Goal: Task Accomplishment & Management: Manage account settings

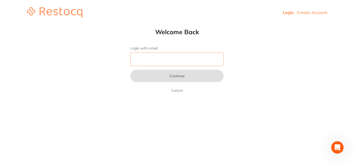
click at [142, 57] on input "Login with email" at bounding box center [176, 59] width 93 height 13
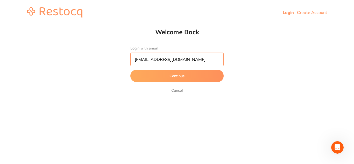
type input "[EMAIL_ADDRESS][DOMAIN_NAME]"
click at [171, 78] on button "Continue" at bounding box center [176, 76] width 93 height 12
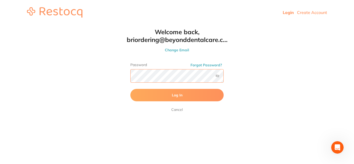
click at [130, 89] on button "Log In" at bounding box center [176, 95] width 93 height 12
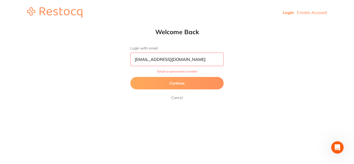
click at [183, 82] on button "Continue" at bounding box center [176, 83] width 93 height 12
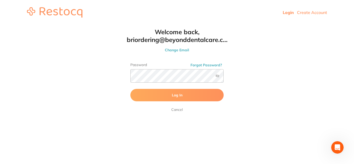
click at [216, 77] on label at bounding box center [217, 76] width 4 height 4
click at [224, 77] on input "checkbox" at bounding box center [224, 77] width 0 height 0
click at [158, 94] on button "Log In" at bounding box center [176, 95] width 93 height 12
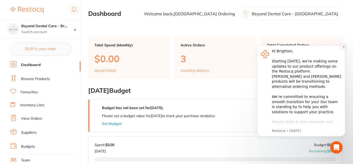
click at [342, 48] on button "Dismiss notification" at bounding box center [343, 47] width 7 height 7
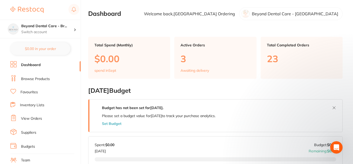
click at [35, 106] on link "Inventory Lists" at bounding box center [32, 105] width 24 height 5
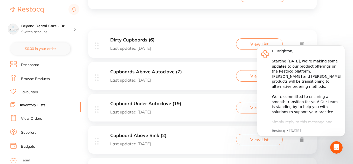
click at [164, 43] on div "Dirty Cupboards (6) Last updated [DATE] View List" at bounding box center [202, 44] width 228 height 28
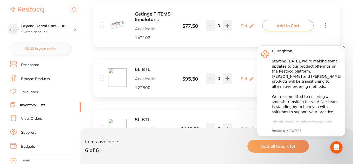
scroll to position [130, 0]
click at [342, 48] on button "Dismiss notification" at bounding box center [343, 47] width 7 height 7
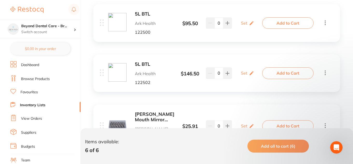
scroll to position [155, 0]
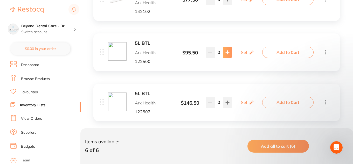
click at [229, 53] on button at bounding box center [227, 52] width 9 height 11
type input "1"
click at [227, 102] on icon at bounding box center [226, 102] width 3 height 3
type input "1"
click at [249, 52] on icon at bounding box center [251, 52] width 5 height 5
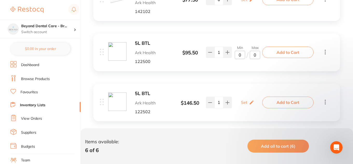
click at [243, 55] on input "0" at bounding box center [240, 55] width 10 height 8
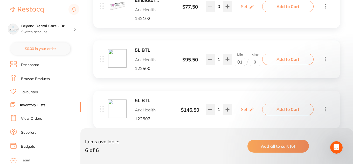
scroll to position [130, 0]
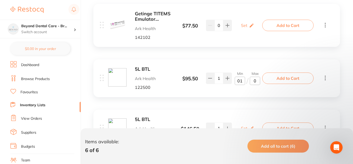
type input "01"
click at [256, 81] on input "0" at bounding box center [255, 81] width 10 height 8
type input "02"
click at [244, 27] on p "Set" at bounding box center [244, 25] width 6 height 5
click at [239, 30] on input "0" at bounding box center [240, 28] width 10 height 8
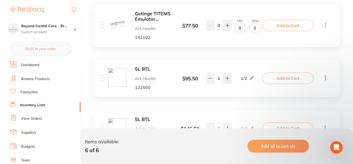
click at [240, 29] on input "0" at bounding box center [240, 28] width 10 height 8
type input "1"
type input "50"
click at [254, 28] on input "0" at bounding box center [255, 28] width 10 height 8
type input "500"
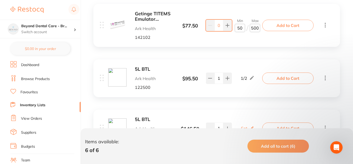
click at [249, 65] on div "5L BTL Ark Health 122500 $ 95.50 1 / 2 1 1 / 2 Add to Cart" at bounding box center [216, 78] width 246 height 38
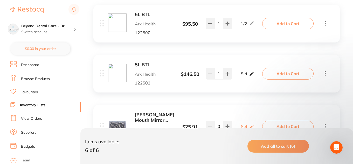
scroll to position [207, 0]
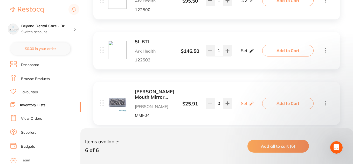
click at [246, 53] on p "Set" at bounding box center [244, 50] width 6 height 5
click at [244, 53] on input "0" at bounding box center [240, 53] width 10 height 8
type input "01"
click at [258, 53] on input "0" at bounding box center [255, 53] width 10 height 8
click at [250, 45] on label "Max" at bounding box center [255, 46] width 10 height 4
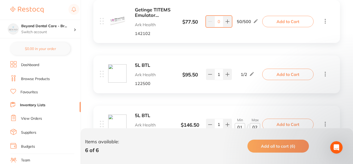
scroll to position [130, 0]
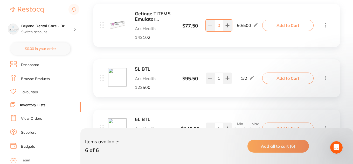
type input "02"
click at [218, 26] on input "0" at bounding box center [218, 25] width 9 height 11
click at [219, 25] on input "0" at bounding box center [218, 25] width 9 height 11
type input "300"
click at [218, 41] on div "Getinge TITEMS Emulator Indicator Strip Class 6 Ark Health 142102 $ 77.50 50 / …" at bounding box center [216, 25] width 246 height 43
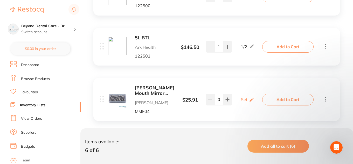
scroll to position [233, 0]
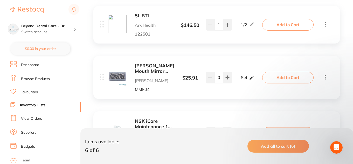
click at [243, 77] on p "Set" at bounding box center [244, 77] width 6 height 5
click at [227, 78] on icon at bounding box center [226, 77] width 3 height 3
type input "1"
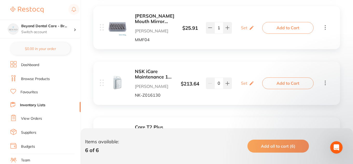
scroll to position [285, 0]
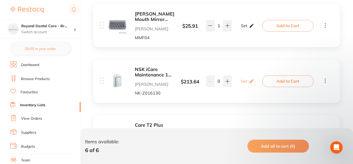
click at [243, 26] on p "Set" at bounding box center [244, 25] width 6 height 5
click at [243, 27] on input "0" at bounding box center [240, 28] width 10 height 8
type input "01"
click at [255, 30] on input "0" at bounding box center [255, 28] width 10 height 8
type input "03"
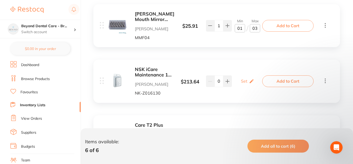
click at [246, 50] on div "Getinge TITEMS Emulator Indicator Strip Class 6 Ark Health 142102 $ 77.50 50 / …" at bounding box center [216, 5] width 257 height 324
click at [245, 88] on div "NSK iCare Maintenance 1 Litre Bottle [PERSON_NAME] [PERSON_NAME]-Z016130 $ 213.…" at bounding box center [182, 81] width 164 height 29
click at [245, 83] on p "Set" at bounding box center [244, 81] width 6 height 5
click at [242, 87] on input "0" at bounding box center [240, 84] width 10 height 8
type input "01"
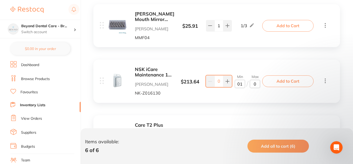
click at [255, 83] on input "0" at bounding box center [255, 84] width 10 height 8
type input "02"
click at [213, 96] on div "NSK iCare Maintenance 1 Litre Bottle [PERSON_NAME] [PERSON_NAME]-Z016130 $ 213.…" at bounding box center [216, 81] width 246 height 43
click at [215, 82] on input "0" at bounding box center [218, 80] width 9 height 11
click at [221, 82] on input "0" at bounding box center [218, 80] width 9 height 11
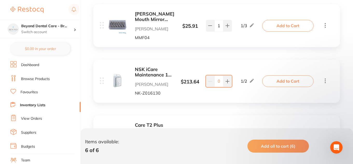
click at [226, 100] on div "NSK iCare Maintenance 1 Litre Bottle [PERSON_NAME] [PERSON_NAME]-Z016130 $ 213.…" at bounding box center [216, 81] width 246 height 43
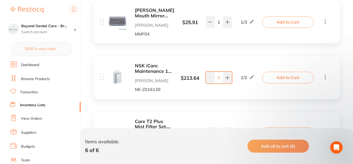
scroll to position [330, 0]
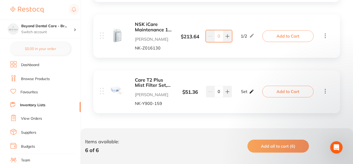
click at [244, 92] on p "Set" at bounding box center [244, 91] width 6 height 5
click at [239, 93] on input "0" at bounding box center [240, 94] width 10 height 8
click at [241, 93] on input "0" at bounding box center [240, 94] width 10 height 8
click at [242, 82] on div "Care T2 Plus Mist Filter Set, Pack of 12 [PERSON_NAME] [PERSON_NAME]-Y900-159 $…" at bounding box center [182, 91] width 164 height 29
type input "01"
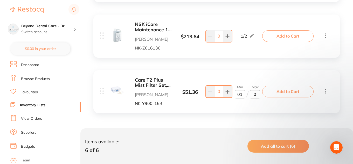
click at [258, 94] on input "0" at bounding box center [255, 94] width 10 height 8
type input "02"
click at [243, 74] on div "Care T2 Plus Mist Filter Set, Pack of 12 [PERSON_NAME] [PERSON_NAME]-Y900-159 $…" at bounding box center [216, 91] width 246 height 43
click at [229, 87] on button at bounding box center [227, 91] width 9 height 11
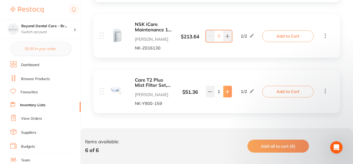
type input "2"
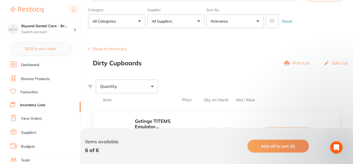
scroll to position [0, 0]
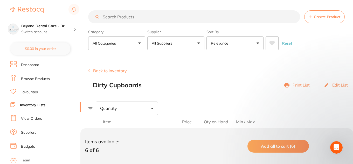
click at [29, 103] on link "Inventory Lists" at bounding box center [32, 105] width 25 height 5
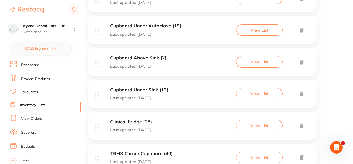
scroll to position [52, 0]
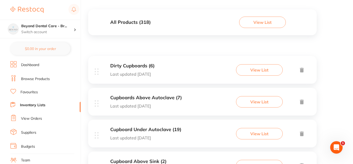
click at [186, 98] on div "Cupboards Above Autoclave (7) Last updated [DATE] View List" at bounding box center [202, 102] width 228 height 28
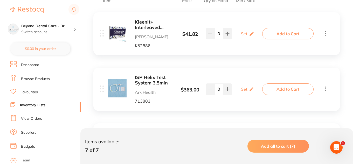
scroll to position [130, 0]
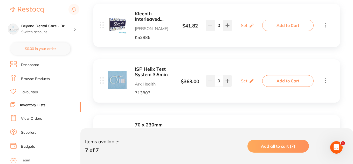
click at [150, 15] on b "Kleenit+ Interleaved Towels" at bounding box center [154, 16] width 39 height 11
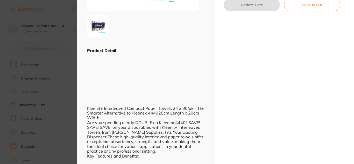
scroll to position [181, 0]
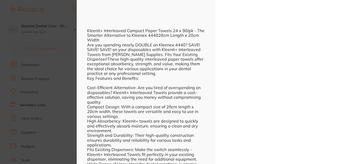
click at [72, 70] on section "Kleenit+ Interleaved Towels disposables by [PERSON_NAME] Product Code: K52886 E…" at bounding box center [177, 82] width 354 height 164
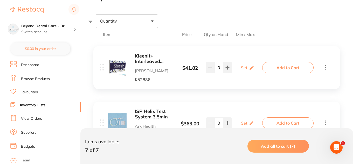
scroll to position [52, 0]
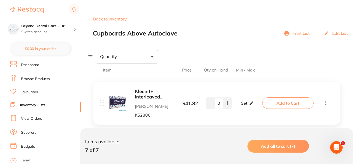
click at [245, 101] on p "Set" at bounding box center [244, 103] width 6 height 5
click at [255, 106] on input "0" at bounding box center [255, 106] width 10 height 8
type input "200"
click at [239, 106] on input "0" at bounding box center [240, 106] width 10 height 8
type input "10"
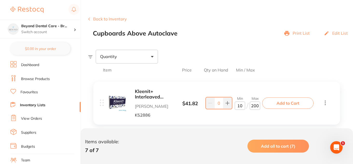
click at [234, 116] on div "Kleenit+ Interleaved Towels [PERSON_NAME] K52886 $ 41.82 Min 10 / Max 200 0 Min…" at bounding box center [182, 103] width 164 height 29
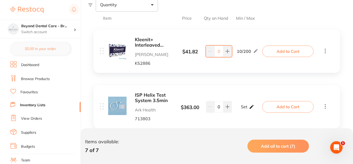
click at [245, 109] on p "Set" at bounding box center [244, 106] width 6 height 5
click at [253, 110] on input "0" at bounding box center [255, 109] width 10 height 8
type input "300"
click at [238, 111] on input "0" at bounding box center [240, 109] width 10 height 8
type input "10"
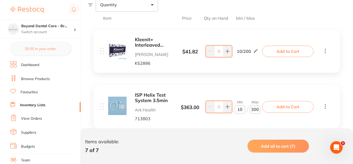
click at [239, 122] on div "ISP Helix Test System 3.5min Ark Health 713803 $ 363.00 Min 10 / Max 300 0 Min …" at bounding box center [216, 106] width 246 height 43
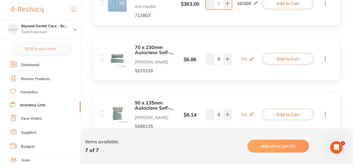
scroll to position [207, 0]
click at [249, 59] on icon at bounding box center [251, 58] width 5 height 5
click at [237, 61] on input "0" at bounding box center [240, 61] width 10 height 8
click at [249, 115] on icon at bounding box center [251, 113] width 5 height 5
type input "10"
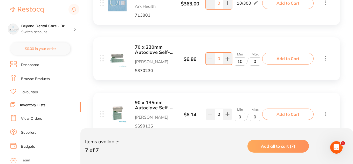
click at [239, 116] on input "0" at bounding box center [240, 117] width 10 height 8
type input "9"
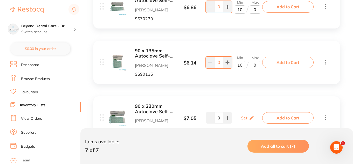
type input "10"
click at [252, 9] on input "0" at bounding box center [255, 9] width 10 height 8
type input "012"
click at [256, 67] on input "0" at bounding box center [255, 65] width 10 height 8
type input "012"
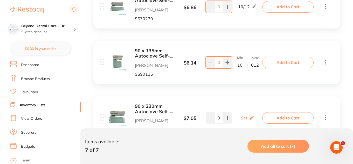
click at [242, 63] on input "10" at bounding box center [240, 65] width 10 height 8
type input "1"
type input "3"
click at [251, 8] on div "10 / 12" at bounding box center [247, 7] width 19 height 6
click at [252, 7] on div "10 / 12" at bounding box center [247, 7] width 19 height 6
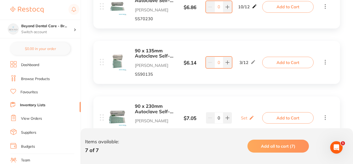
click at [252, 7] on icon at bounding box center [254, 6] width 5 height 5
click at [243, 8] on input "10" at bounding box center [240, 9] width 10 height 8
type input "1"
type input "3"
click at [249, 79] on div "90 x 135mm Autoclave Self-Sealing Sterilisation Pouches 200/pk [PERSON_NAME] De…" at bounding box center [216, 62] width 246 height 43
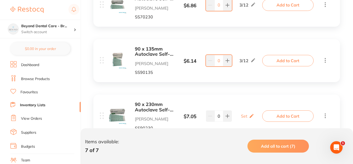
scroll to position [337, 0]
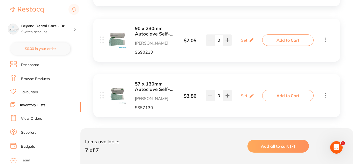
click at [255, 41] on div "Set Set Min / Max" at bounding box center [247, 40] width 33 height 13
click at [252, 41] on icon at bounding box center [251, 39] width 5 height 5
click at [244, 41] on input "0" at bounding box center [240, 43] width 10 height 8
type input "03"
click at [259, 43] on input "0" at bounding box center [255, 43] width 10 height 8
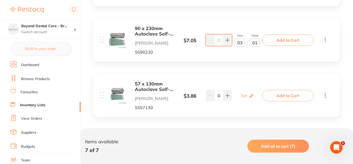
type input "012"
click at [248, 93] on div "Set Set Min / Max" at bounding box center [247, 95] width 13 height 13
click at [242, 98] on input "0" at bounding box center [240, 98] width 10 height 8
type input "03"
click at [256, 99] on input "0" at bounding box center [255, 98] width 10 height 8
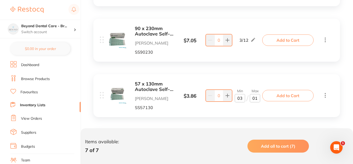
type input "012"
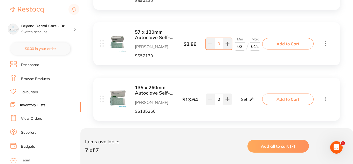
click at [248, 101] on div "Set Set Min / Max" at bounding box center [247, 99] width 13 height 13
click at [241, 102] on input "0" at bounding box center [240, 102] width 10 height 8
type input "03"
click at [255, 103] on input "0" at bounding box center [255, 102] width 10 height 8
type input "012"
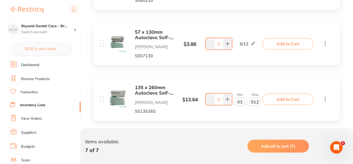
scroll to position [396, 0]
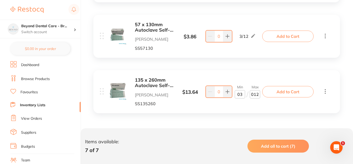
click at [230, 105] on div "135 x 260mm Autoclave Self-Sealing Sterilisation Pouches 200/pk [PERSON_NAME] D…" at bounding box center [182, 91] width 164 height 29
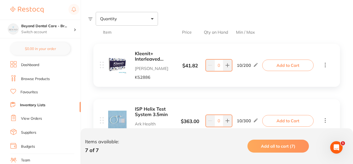
scroll to position [130, 0]
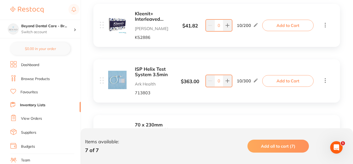
click at [218, 25] on input "0" at bounding box center [218, 25] width 9 height 11
click at [221, 27] on input "0" at bounding box center [218, 25] width 9 height 11
type input "41"
click at [217, 67] on div "ISP Helix Test System 3.5min Ark Health 713803 $ 363.00 10 / 300 0 10 / 300" at bounding box center [182, 81] width 164 height 29
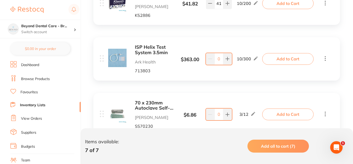
scroll to position [181, 0]
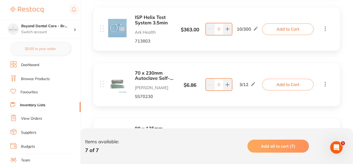
click at [219, 27] on input "0" at bounding box center [218, 28] width 9 height 11
click at [217, 28] on input "0" at bounding box center [218, 28] width 9 height 11
type input "80"
click at [233, 47] on div "ISP Helix Test System 3.5min Ark Health 713803 $ 363.00 10 / 300 80 10 / 300 Ad…" at bounding box center [216, 29] width 246 height 43
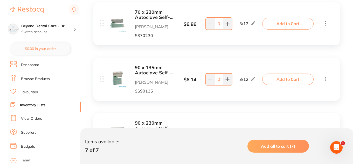
scroll to position [233, 0]
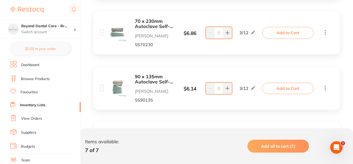
click at [222, 32] on input "0" at bounding box center [218, 32] width 9 height 11
type input "9"
click at [215, 72] on div "90 x 135mm Autoclave Self-Sealing Sterilisation Pouches 200/pk [PERSON_NAME] De…" at bounding box center [216, 88] width 246 height 43
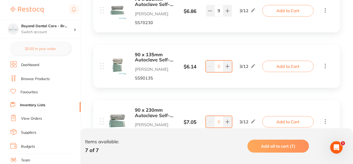
scroll to position [285, 0]
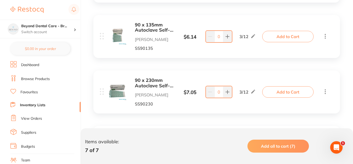
click at [220, 35] on input "0" at bounding box center [218, 36] width 9 height 11
type input "7"
drag, startPoint x: 211, startPoint y: 71, endPoint x: 209, endPoint y: 73, distance: 2.9
click at [211, 72] on div "90 x 230mm Autoclave Self-Sealing Sterilisation Pouches 200/pk [PERSON_NAME] De…" at bounding box center [216, 91] width 246 height 43
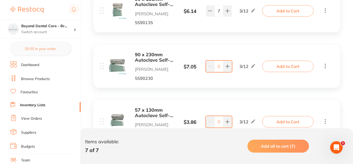
scroll to position [311, 0]
click at [220, 70] on input "0" at bounding box center [218, 65] width 9 height 11
type input "11"
click at [225, 100] on div "57 x 130mm Autoclave Self-Sealing Sterilisation Pouches 200/pk [PERSON_NAME] De…" at bounding box center [216, 121] width 246 height 43
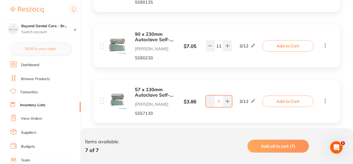
scroll to position [363, 0]
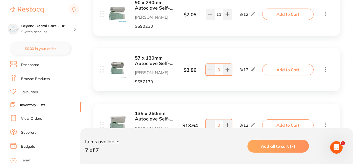
click at [221, 74] on input "0" at bounding box center [218, 69] width 9 height 11
type input "11"
click at [207, 90] on div "57 x 130mm Autoclave Self-Sealing Sterilisation Pouches 200/pk [PERSON_NAME] De…" at bounding box center [216, 69] width 246 height 43
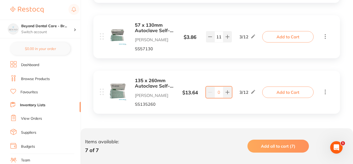
scroll to position [396, 0]
click at [219, 92] on input "0" at bounding box center [218, 91] width 9 height 11
type input "1"
click at [252, 93] on icon at bounding box center [253, 91] width 4 height 4
click at [252, 94] on input "12" at bounding box center [255, 94] width 10 height 8
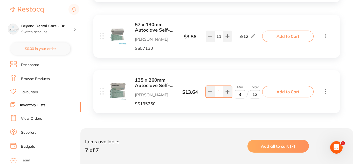
type input "2"
type input "3"
click at [240, 94] on input "3" at bounding box center [240, 94] width 10 height 8
type input "1"
click at [243, 100] on div "135 x 260mm Autoclave Self-Sealing Sterilisation Pouches 200/pk [PERSON_NAME] D…" at bounding box center [182, 91] width 164 height 29
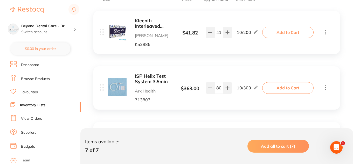
scroll to position [130, 0]
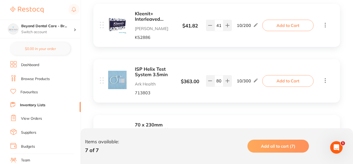
click at [29, 102] on li "Inventory Lists" at bounding box center [45, 105] width 70 height 7
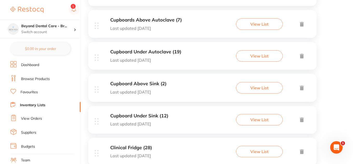
scroll to position [104, 0]
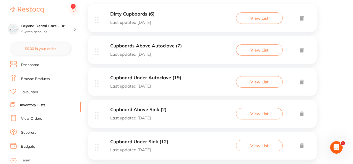
click at [196, 83] on div "Cupboard Under Autoclave (19) Last updated [DATE] View List" at bounding box center [202, 82] width 228 height 28
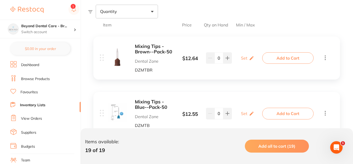
scroll to position [130, 0]
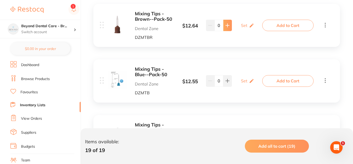
click at [224, 24] on button at bounding box center [227, 25] width 9 height 11
type input "1"
click at [218, 84] on input "0" at bounding box center [218, 80] width 9 height 11
type input "1"
click at [225, 97] on div "Mixing Tips - Blue--Pack-50 Dental Zone DZMTB $ 12.55 Set Set Min / Max 1 Set S…" at bounding box center [216, 80] width 246 height 43
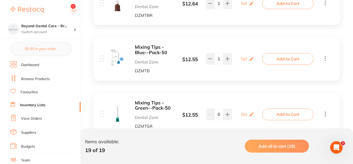
scroll to position [181, 0]
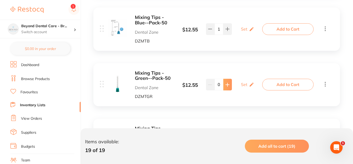
click at [228, 85] on icon at bounding box center [227, 85] width 4 height 4
type input "1"
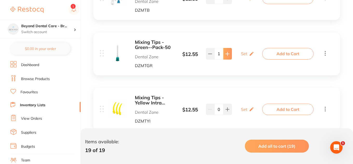
scroll to position [259, 0]
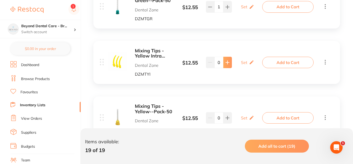
click at [225, 65] on button at bounding box center [227, 62] width 9 height 11
type input "1"
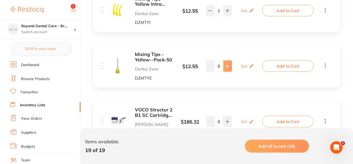
click at [227, 70] on button at bounding box center [227, 65] width 9 height 11
type input "1"
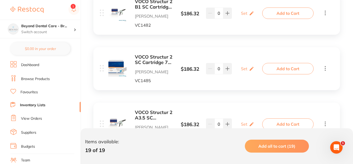
scroll to position [441, 0]
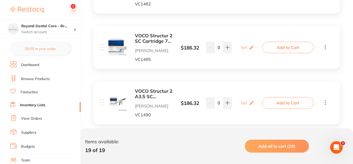
click at [153, 35] on b "VOCO Structur 2 SC Cartridge 75g BL" at bounding box center [154, 38] width 39 height 11
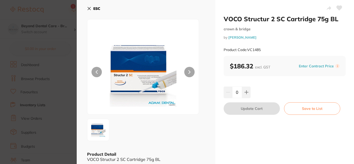
click at [89, 9] on icon at bounding box center [89, 8] width 4 height 4
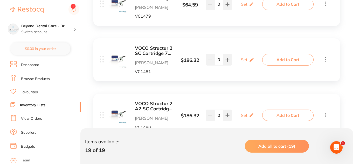
scroll to position [622, 0]
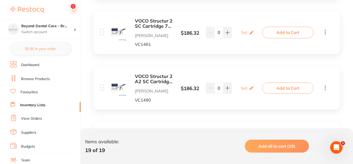
click at [138, 25] on b "VOCO Structur 2 SC Cartridge 75g A3" at bounding box center [154, 23] width 39 height 11
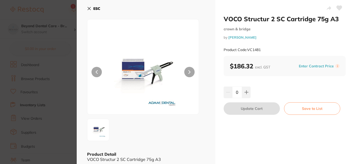
click at [90, 10] on icon at bounding box center [89, 8] width 4 height 4
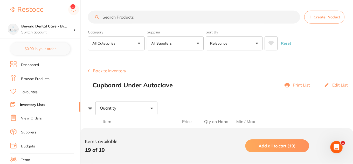
scroll to position [622, 0]
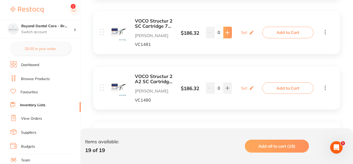
click at [223, 36] on button at bounding box center [227, 32] width 9 height 11
type input "1"
click at [225, 91] on button at bounding box center [227, 87] width 9 height 11
type input "1"
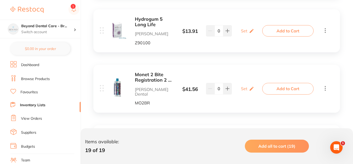
scroll to position [777, 0]
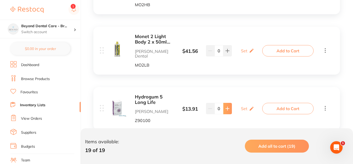
click at [228, 107] on icon at bounding box center [227, 109] width 4 height 4
type input "2"
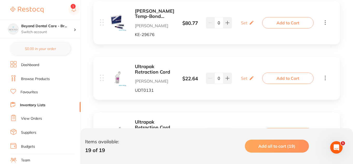
scroll to position [1011, 0]
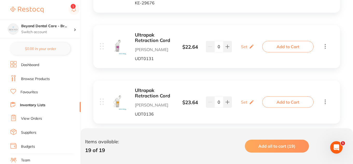
click at [137, 32] on b "Ultrapak Retraction Cord" at bounding box center [154, 37] width 39 height 11
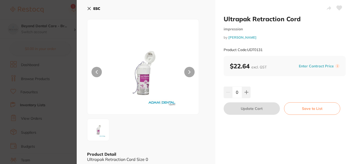
click at [95, 10] on b "ESC" at bounding box center [96, 8] width 7 height 5
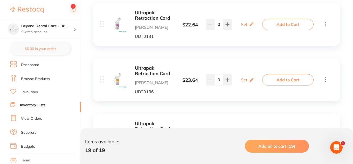
scroll to position [1062, 0]
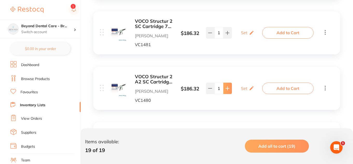
click at [226, 84] on button at bounding box center [227, 88] width 9 height 11
type input "2"
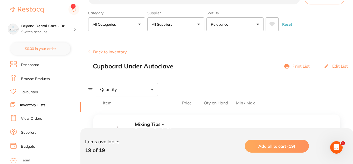
scroll to position [0, 0]
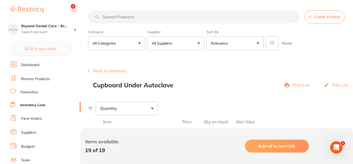
click at [131, 17] on input "search" at bounding box center [194, 16] width 212 height 13
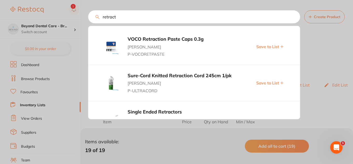
click at [103, 17] on input "retract" at bounding box center [194, 16] width 212 height 13
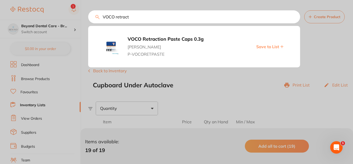
click at [132, 18] on input "VOCO retract" at bounding box center [194, 16] width 212 height 13
type input "VOCO retract"
click at [263, 47] on span "Save to List" at bounding box center [267, 46] width 23 height 5
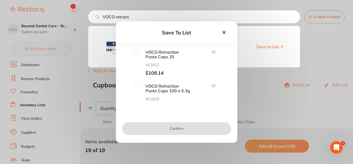
click at [138, 52] on input "checkbox" at bounding box center [136, 52] width 5 height 5
checkbox input "true"
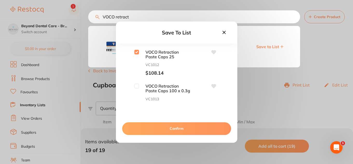
click at [167, 125] on button "Confirm" at bounding box center [176, 128] width 109 height 12
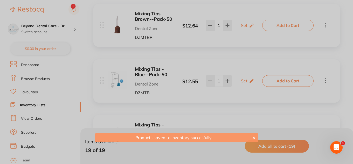
scroll to position [259, 0]
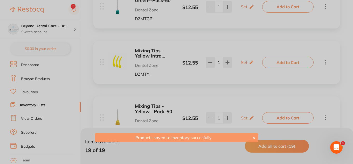
click at [223, 94] on div at bounding box center [176, 82] width 353 height 164
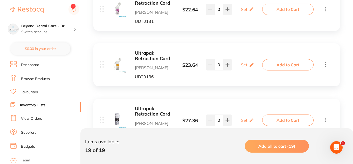
scroll to position [1062, 0]
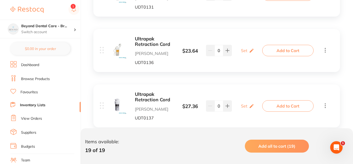
click at [150, 92] on div "Ultrapak Retraction Cord [PERSON_NAME] UDT0137" at bounding box center [154, 106] width 39 height 29
click at [153, 92] on b "Ultrapak Retraction Cord" at bounding box center [154, 97] width 39 height 11
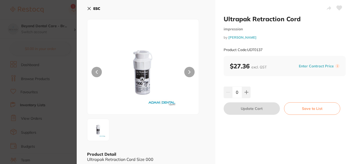
click at [91, 9] on icon at bounding box center [89, 8] width 4 height 4
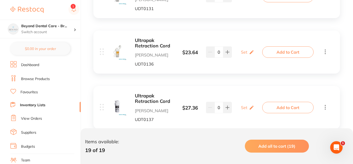
scroll to position [985, 0]
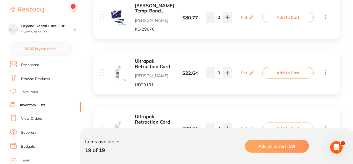
click at [144, 114] on b "Ultrapak Retraction Cord" at bounding box center [154, 119] width 39 height 11
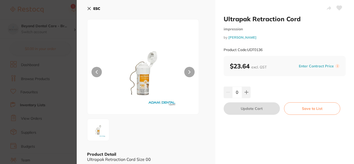
click at [94, 9] on b "ESC" at bounding box center [96, 8] width 7 height 5
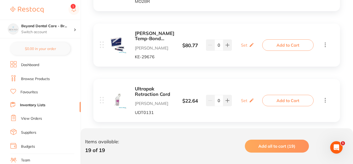
scroll to position [959, 0]
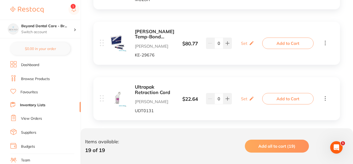
click at [139, 84] on b "Ultrapak Retraction Cord" at bounding box center [154, 89] width 39 height 11
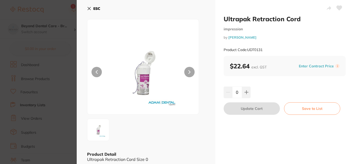
click at [98, 9] on b "ESC" at bounding box center [96, 8] width 7 height 5
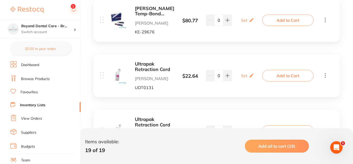
scroll to position [1010, 0]
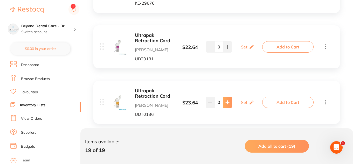
click at [226, 100] on icon at bounding box center [227, 102] width 4 height 4
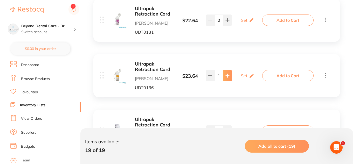
scroll to position [1062, 0]
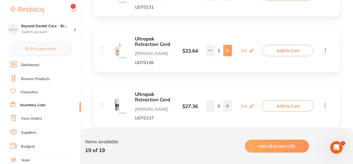
click at [229, 48] on icon at bounding box center [227, 50] width 4 height 4
type input "2"
click at [224, 100] on button at bounding box center [227, 105] width 9 height 11
type input "1"
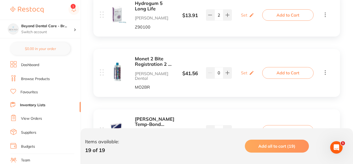
scroll to position [829, 0]
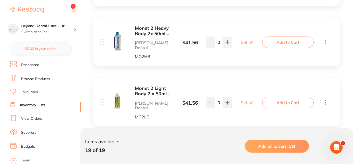
scroll to position [725, 0]
click at [219, 97] on input "0" at bounding box center [218, 102] width 9 height 11
type input "7"
click at [215, 79] on div "Monet 2 Light Body 2 x 50ml cart Erskine Dental MO2LB $ 41.56 Set Set Min / Max…" at bounding box center [216, 103] width 246 height 48
click at [224, 43] on button at bounding box center [227, 42] width 9 height 11
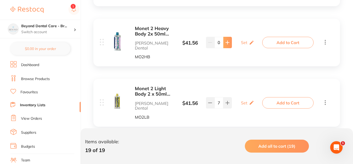
type input "1"
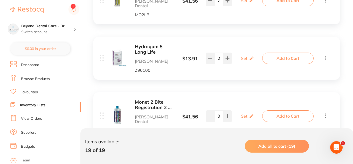
scroll to position [855, 0]
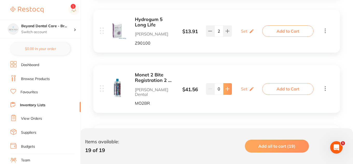
click at [227, 87] on icon at bounding box center [227, 89] width 4 height 4
type input "2"
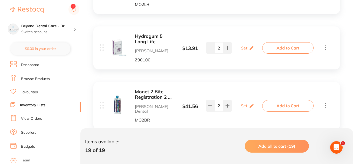
scroll to position [933, 0]
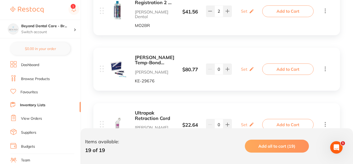
click at [31, 107] on link "Inventory Lists" at bounding box center [32, 105] width 25 height 5
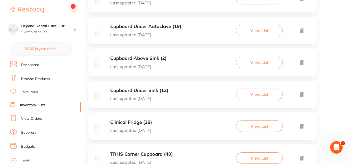
scroll to position [155, 0]
click at [185, 62] on div "Cupboard Above Sink (2) Last updated 4 days ago View List" at bounding box center [202, 62] width 228 height 28
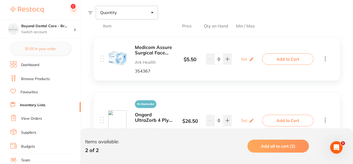
scroll to position [104, 0]
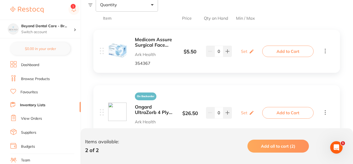
click at [218, 51] on input "0" at bounding box center [218, 51] width 9 height 11
type input "20"
click at [215, 79] on div "Medicom Assure Surgical Face Mask Earloop Level 2 Ark Health 354367 $ 5.50 Set …" at bounding box center [216, 87] width 257 height 125
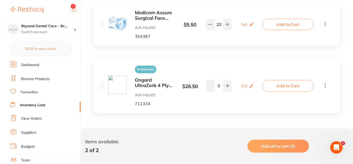
scroll to position [131, 0]
click at [219, 85] on input "0" at bounding box center [218, 85] width 9 height 11
type input "18"
click at [227, 111] on div "On Backorder Ongard UltraZorb 4 Ply Patient Bibs Purple Ark Health 711334 $ 26.…" at bounding box center [216, 85] width 246 height 55
click at [32, 105] on link "Inventory Lists" at bounding box center [32, 105] width 25 height 5
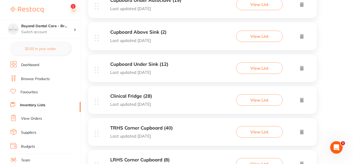
scroll to position [181, 0]
click at [190, 68] on div "Cupboard Under Sink (12) Last updated 4 days ago View List" at bounding box center [202, 68] width 228 height 28
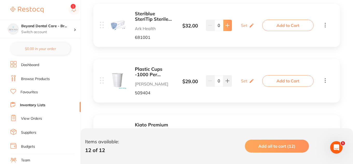
click at [228, 23] on button at bounding box center [227, 25] width 9 height 11
type input "2"
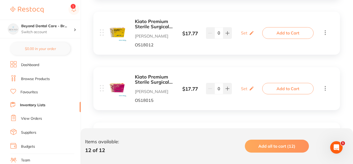
scroll to position [233, 0]
click at [148, 26] on b "Kiato Premium Sterile Surgical Blades 100/pk Size 12" at bounding box center [154, 24] width 39 height 11
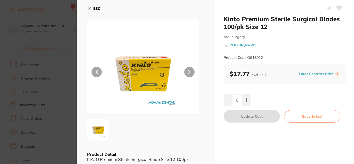
click at [96, 7] on b "ESC" at bounding box center [96, 8] width 7 height 5
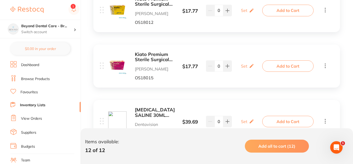
scroll to position [285, 0]
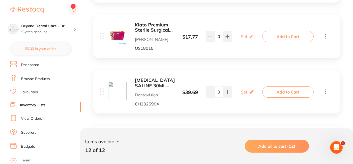
click at [144, 29] on b "Kiato Premium Sterile Surgical Blades 100/pk Size 15" at bounding box center [154, 27] width 39 height 11
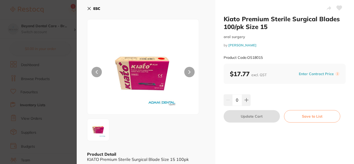
click at [94, 9] on b "ESC" at bounding box center [96, 8] width 7 height 5
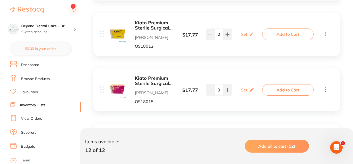
scroll to position [207, 0]
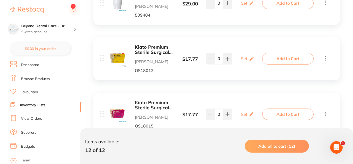
click at [218, 59] on input "0" at bounding box center [218, 58] width 9 height 11
click at [219, 58] on input "0" at bounding box center [218, 58] width 9 height 11
type input "12"
click at [213, 75] on div "Kiato Premium Sterile Surgical Blades 100/pk Size 12 Adam Dental OS18012 $ 17.7…" at bounding box center [216, 58] width 246 height 43
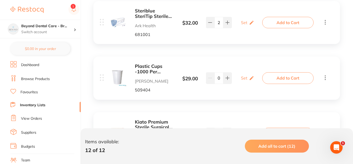
scroll to position [155, 0]
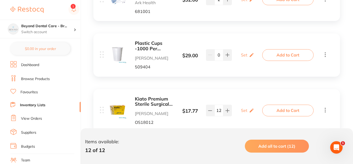
click at [219, 53] on input "0" at bounding box center [218, 54] width 9 height 11
type input "21"
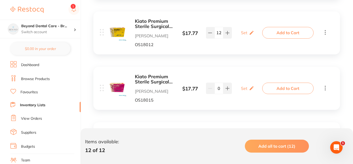
scroll to position [259, 0]
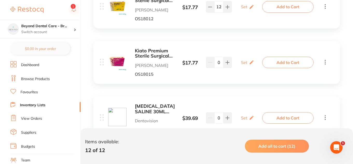
click at [160, 53] on b "Kiato Premium Sterile Surgical Blades 100/pk Size 15" at bounding box center [154, 53] width 39 height 11
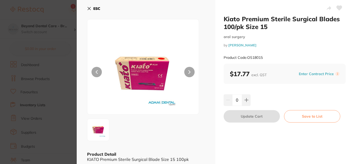
click at [100, 8] on b "ESC" at bounding box center [96, 8] width 7 height 5
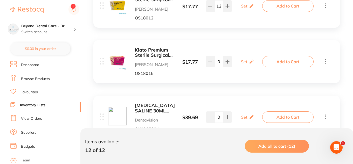
scroll to position [285, 0]
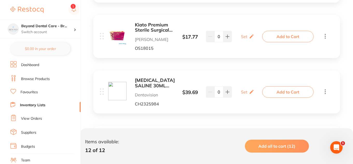
click at [147, 25] on b "Kiato Premium Sterile Surgical Blades 100/pk Size 15" at bounding box center [154, 27] width 39 height 11
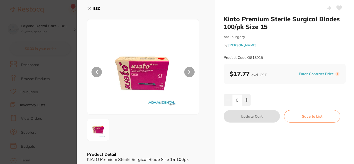
click at [101, 9] on div "ESC" at bounding box center [146, 11] width 118 height 15
click at [91, 6] on button "ESC" at bounding box center [93, 8] width 13 height 9
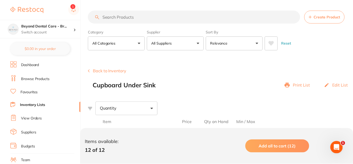
scroll to position [285, 0]
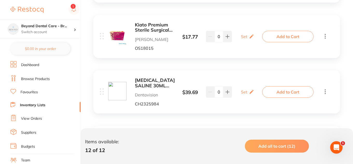
click at [220, 36] on input "0" at bounding box center [218, 36] width 9 height 11
type input "2"
click at [233, 72] on div "SODIUM CHLORIDE SALINE 30ML SACHETS 0.9% (75) Dentavision CH2325984 $ 39.69 Set…" at bounding box center [216, 91] width 246 height 43
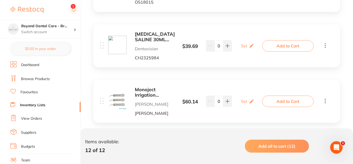
scroll to position [337, 0]
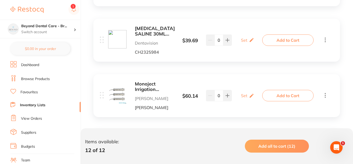
click at [218, 37] on input "0" at bounding box center [218, 39] width 9 height 11
type input "75"
click at [212, 72] on div "Steriblue SteriTip Sterile Surgical Aspirator Ark Health 681001 $ 32.00 Set Set…" at bounding box center [216, 125] width 257 height 668
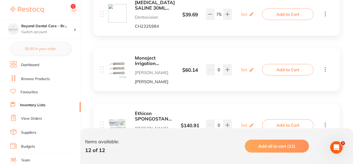
click at [216, 72] on input "0" at bounding box center [218, 69] width 9 height 11
click at [221, 69] on input "0" at bounding box center [218, 69] width 9 height 11
type input "40"
click at [196, 97] on div "Steriblue SteriTip Sterile Surgical Aspirator Ark Health 681001 $ 32.00 Set Set…" at bounding box center [216, 99] width 257 height 668
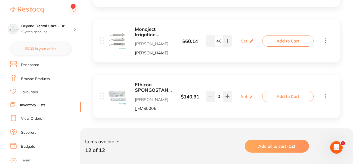
scroll to position [415, 0]
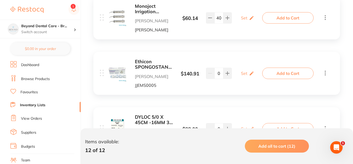
click at [218, 74] on input "0" at bounding box center [218, 73] width 9 height 11
type input "1"
click at [212, 101] on div "Steriblue SteriTip Sterile Surgical Aspirator Ark Health 681001 $ 32.00 Set Set…" at bounding box center [216, 48] width 257 height 668
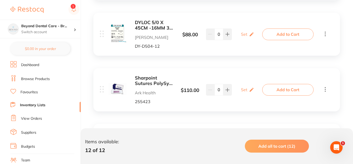
scroll to position [518, 0]
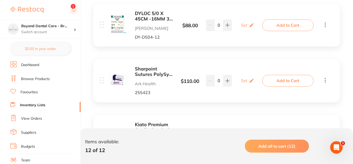
click at [222, 79] on input "0" at bounding box center [218, 80] width 9 height 11
type input "15"
click at [236, 93] on div "Sharpoint Sutures PolySyn FA 3-0 3/8 19mm 70cm Fast Absorbable Ark Health 25542…" at bounding box center [182, 80] width 164 height 29
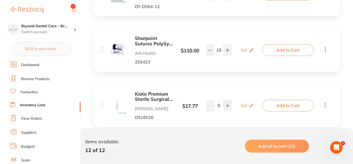
scroll to position [596, 0]
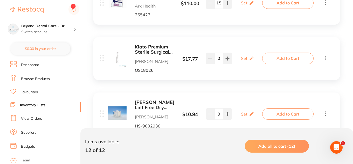
click at [154, 50] on b "Kiato Premium Sterile Surgical Blades 100/pk Size 15C" at bounding box center [154, 49] width 39 height 11
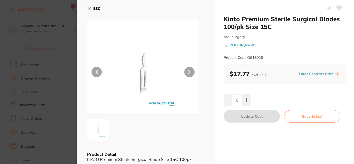
click at [92, 8] on button "ESC" at bounding box center [93, 8] width 13 height 9
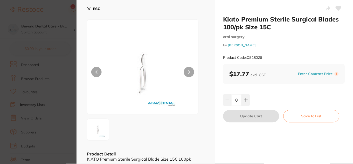
scroll to position [596, 0]
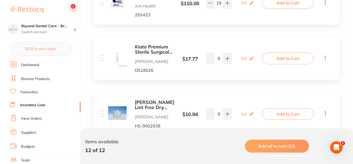
click at [220, 58] on input "0" at bounding box center [218, 58] width 9 height 11
type input "1"
click at [202, 78] on div "Kiato Premium Sterile Surgical Blades 100/pk Size 15C Adam Dental OS18026 $ 17.…" at bounding box center [216, 58] width 246 height 43
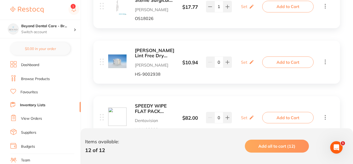
click at [219, 62] on input "0" at bounding box center [218, 61] width 9 height 11
type input "2"
click at [224, 99] on div "SPEEDY WIPE FLAT PACK REFILL (80) x 12 190336 Dentavision WH190333 $ 82.00 Set …" at bounding box center [216, 117] width 246 height 43
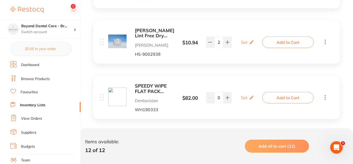
scroll to position [674, 0]
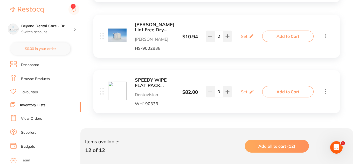
click at [221, 94] on input "0" at bounding box center [218, 91] width 9 height 11
click at [180, 101] on div "SPEEDY WIPE FLAT PACK REFILL (80) x 12 190336 Dentavision WH190333 $ 82.00 Set …" at bounding box center [182, 91] width 164 height 29
click at [219, 91] on input "14" at bounding box center [218, 91] width 9 height 11
type input "20"
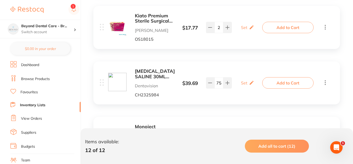
scroll to position [285, 0]
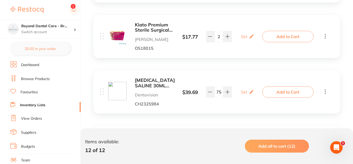
click at [58, 108] on li "Inventory Lists" at bounding box center [45, 105] width 70 height 7
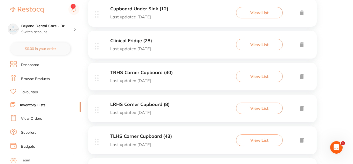
scroll to position [233, 0]
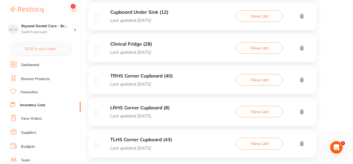
click at [173, 57] on div "Clinical Fridge (28) Last updated 4 days ago View List" at bounding box center [202, 48] width 228 height 28
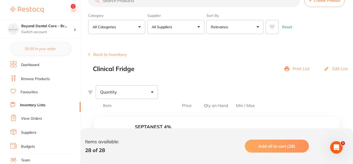
scroll to position [104, 0]
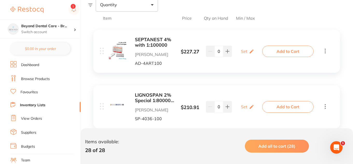
click at [220, 51] on input "0" at bounding box center [218, 51] width 9 height 11
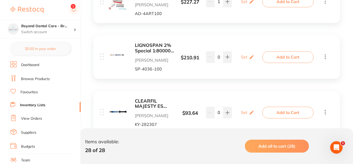
scroll to position [155, 0]
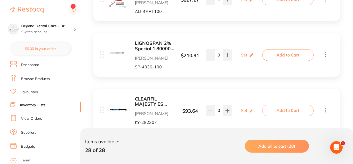
type input "1"
click at [218, 59] on input "0" at bounding box center [218, 54] width 9 height 11
type input "4"
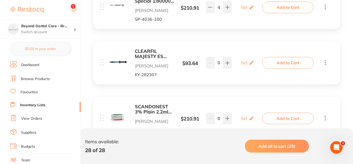
scroll to position [233, 0]
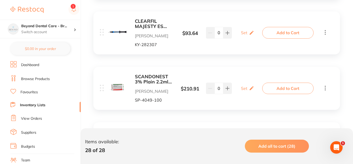
click at [155, 26] on b "CLEARFIL MAJESTY ES Flow B1 Syringe 2.7g" at bounding box center [154, 24] width 39 height 11
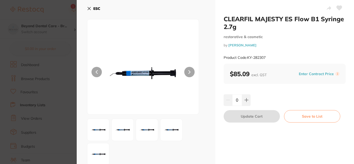
click at [91, 8] on icon at bounding box center [89, 8] width 4 height 4
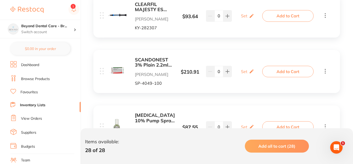
scroll to position [259, 0]
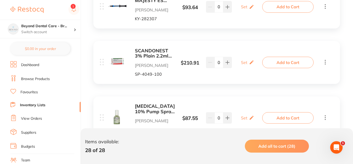
click at [221, 62] on input "0" at bounding box center [218, 62] width 9 height 11
type input "2"
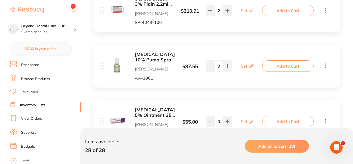
scroll to position [363, 0]
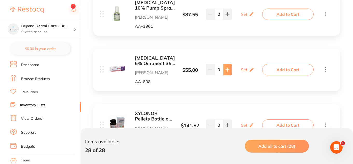
click at [226, 73] on button at bounding box center [227, 69] width 9 height 11
type input "2"
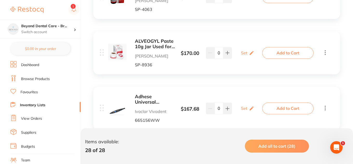
scroll to position [492, 0]
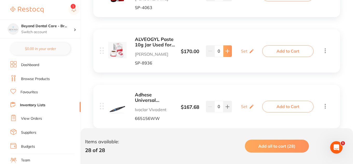
click at [224, 54] on button at bounding box center [227, 50] width 9 height 11
type input "1"
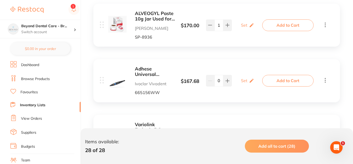
scroll to position [544, 0]
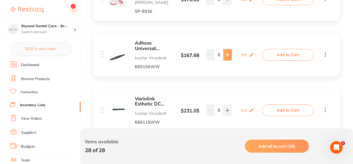
click at [224, 59] on button at bounding box center [227, 54] width 9 height 11
type input "2"
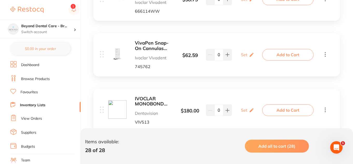
scroll to position [907, 0]
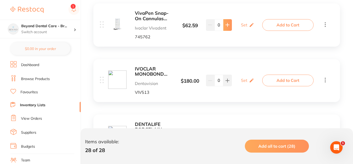
click at [230, 24] on button at bounding box center [227, 24] width 9 height 11
type input "1"
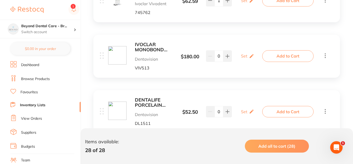
scroll to position [959, 0]
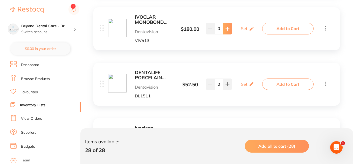
click at [226, 32] on button at bounding box center [227, 28] width 9 height 11
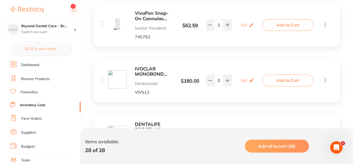
scroll to position [933, 0]
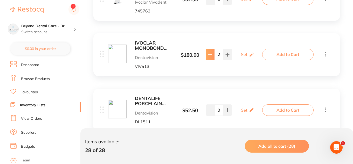
click at [207, 55] on button at bounding box center [210, 54] width 9 height 11
click at [221, 52] on input "1" at bounding box center [218, 54] width 9 height 11
click at [226, 54] on icon at bounding box center [226, 54] width 3 height 3
type input "2"
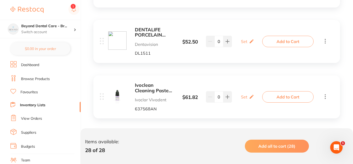
scroll to position [1011, 0]
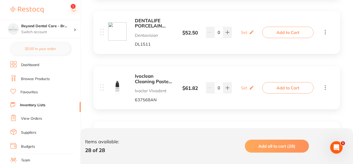
click at [224, 81] on div "Ivoclean Cleaning Paste 5g Ivoclar Vivadent 637568AN $ 61.82 Set Set Min / Max …" at bounding box center [182, 88] width 164 height 29
click at [226, 84] on button at bounding box center [227, 87] width 9 height 11
drag, startPoint x: 226, startPoint y: 84, endPoint x: 227, endPoint y: 75, distance: 8.8
click at [226, 84] on button at bounding box center [227, 87] width 9 height 11
type input "2"
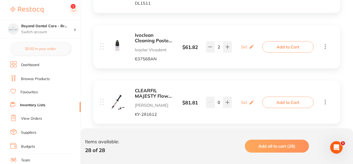
scroll to position [1088, 0]
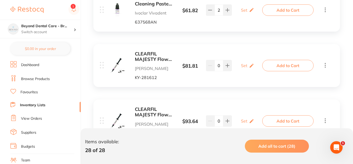
click at [156, 54] on b "CLEARFIL MAJESTY Flow A3 Syringe 3.2g & 15 Needle tips" at bounding box center [154, 56] width 39 height 11
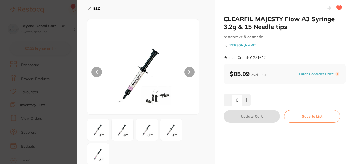
click at [99, 10] on b "ESC" at bounding box center [96, 8] width 7 height 5
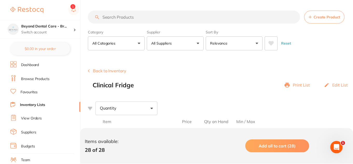
scroll to position [1088, 0]
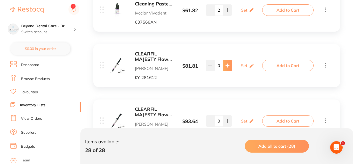
click at [229, 67] on icon at bounding box center [227, 65] width 4 height 4
type input "1"
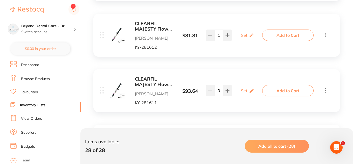
scroll to position [1140, 0]
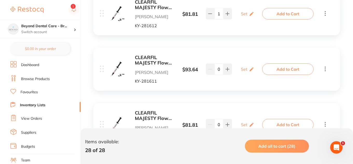
click at [150, 59] on b "CLEARFIL MAJESTY Flow A2 Syringe 3.2g & 15 Needle tips" at bounding box center [154, 60] width 39 height 11
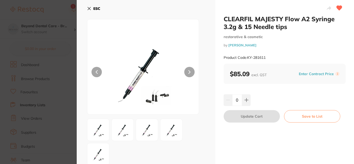
click at [95, 9] on b "ESC" at bounding box center [96, 8] width 7 height 5
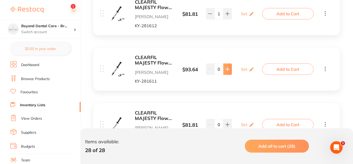
click at [225, 73] on button at bounding box center [227, 68] width 9 height 11
type input "1"
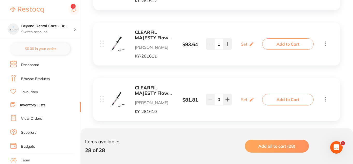
scroll to position [1166, 0]
click at [145, 90] on b "CLEARFIL MAJESTY Flow A1 Syringe 3.2g & 15 Needle tips" at bounding box center [154, 89] width 39 height 11
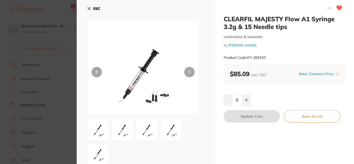
click at [95, 9] on b "ESC" at bounding box center [96, 8] width 7 height 5
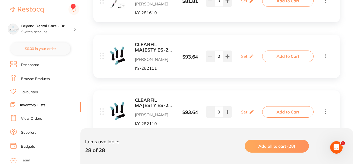
scroll to position [1270, 0]
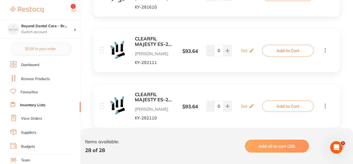
click at [152, 47] on b "CLEARFIL MAJESTY ES-2 A2 Classic PLT Tip 0.25g x 20" at bounding box center [154, 41] width 39 height 11
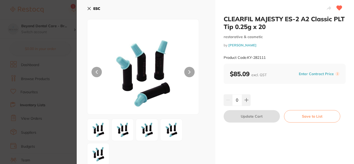
click at [89, 10] on icon at bounding box center [89, 8] width 4 height 4
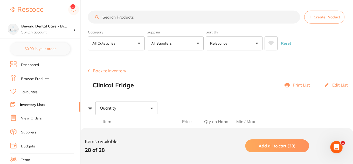
scroll to position [1270, 0]
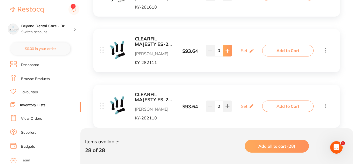
click at [228, 51] on icon at bounding box center [227, 51] width 4 height 4
click at [228, 49] on icon at bounding box center [227, 51] width 4 height 4
type input "2"
click at [149, 99] on b "CLEARFIL MAJESTY ES-2 A1 Classic PLT Tip 0.25g x 20" at bounding box center [154, 97] width 39 height 11
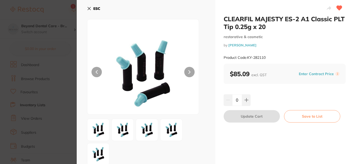
click at [93, 8] on button "ESC" at bounding box center [93, 8] width 13 height 9
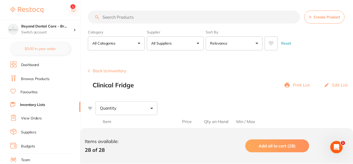
scroll to position [1270, 0]
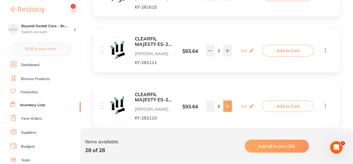
click at [229, 106] on icon at bounding box center [227, 106] width 4 height 4
type input "1"
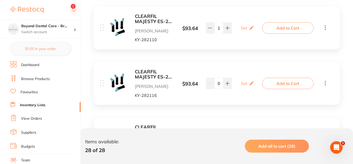
scroll to position [1374, 0]
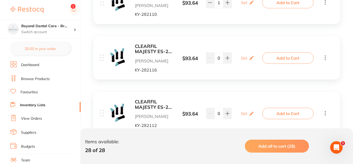
click at [143, 57] on div "CLEARFIL MAJESTY ES-2 B1 Classic PLT Tip 0.25g x 20 Henry Schein Halas KY-282116" at bounding box center [154, 58] width 39 height 29
click at [152, 48] on b "CLEARFIL MAJESTY ES-2 B1 Classic PLT Tip 0.25g x 20" at bounding box center [154, 49] width 39 height 11
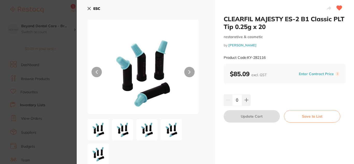
click at [97, 9] on b "ESC" at bounding box center [96, 8] width 7 height 5
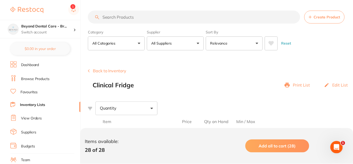
scroll to position [1374, 0]
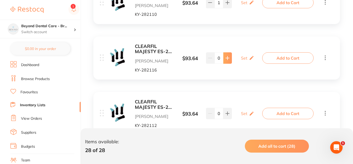
click at [228, 60] on icon at bounding box center [227, 58] width 4 height 4
type input "1"
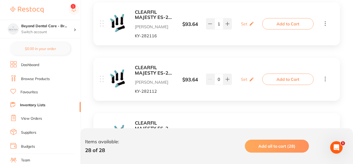
scroll to position [1425, 0]
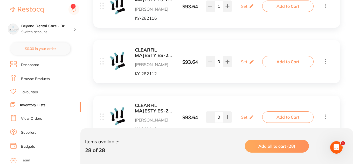
click at [158, 53] on b "CLEARFIL MAJESTY ES-2 A3 Classic PLT Tip 0.25g x 20" at bounding box center [154, 52] width 39 height 11
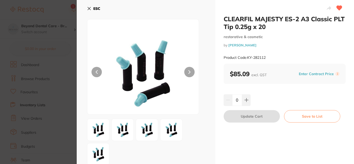
click at [97, 11] on b "ESC" at bounding box center [96, 8] width 7 height 5
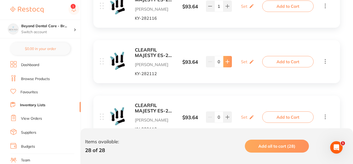
click at [230, 63] on button at bounding box center [227, 61] width 9 height 11
type input "2"
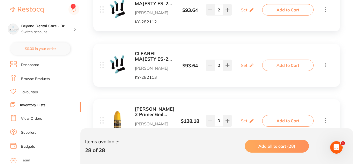
click at [142, 57] on b "CLEARFIL MAJESTY ES-2 A3.5 Classic PLT Tip 0.25g x 20" at bounding box center [154, 56] width 39 height 11
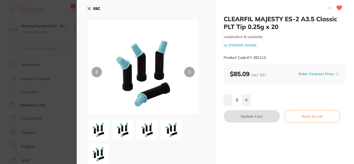
click at [93, 10] on b "ESC" at bounding box center [96, 8] width 7 height 5
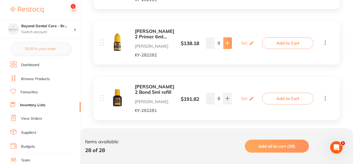
click at [227, 43] on icon at bounding box center [227, 43] width 4 height 4
type input "1"
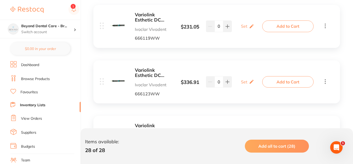
scroll to position [629, 0]
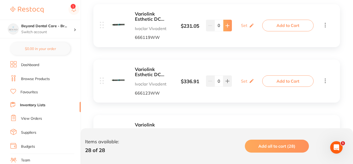
click at [223, 26] on button at bounding box center [227, 25] width 9 height 11
type input "1"
click at [225, 81] on button at bounding box center [227, 80] width 9 height 11
type input "1"
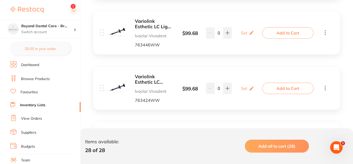
scroll to position [707, 0]
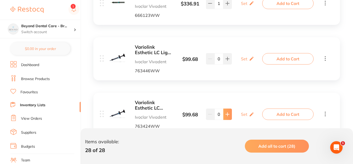
click at [227, 110] on button at bounding box center [227, 114] width 9 height 11
type input "1"
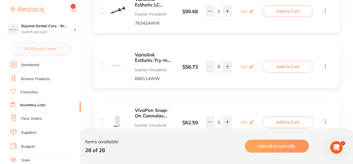
scroll to position [810, 0]
click at [230, 67] on button at bounding box center [227, 65] width 9 height 11
type input "1"
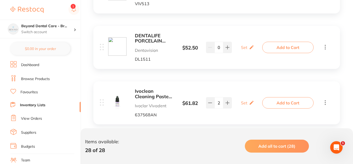
scroll to position [966, 0]
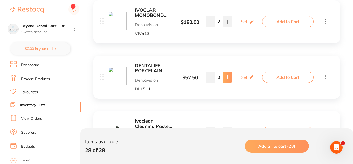
click at [230, 82] on button at bounding box center [227, 77] width 9 height 11
type input "1"
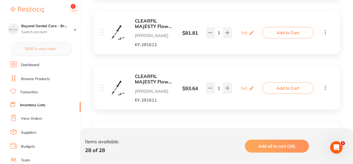
scroll to position [0, 0]
click at [45, 103] on link "Inventory Lists" at bounding box center [32, 105] width 25 height 5
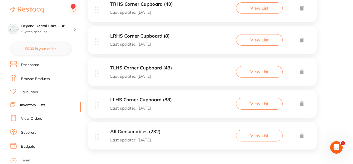
scroll to position [279, 0]
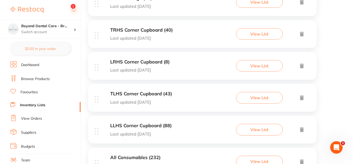
click at [187, 63] on div "LRHS Corner Cupboard (8) Last updated 4 days ago View List" at bounding box center [202, 66] width 228 height 28
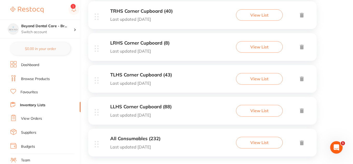
scroll to position [305, 0]
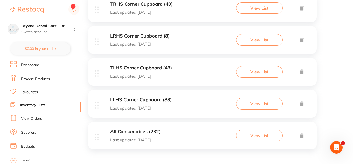
click at [140, 73] on div "TLHS Corner Cupboard (43) Last updated 4 days ago" at bounding box center [141, 71] width 62 height 13
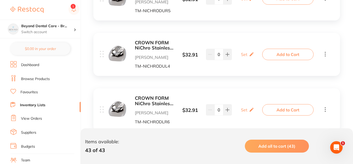
scroll to position [337, 0]
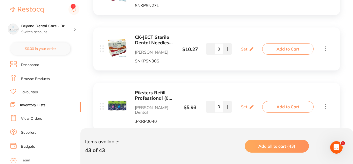
scroll to position [1840, 0]
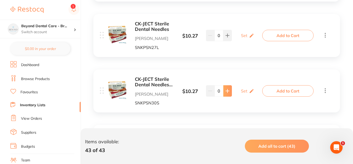
click at [230, 91] on button at bounding box center [227, 90] width 9 height 11
type input "2"
click at [225, 36] on icon at bounding box center [227, 35] width 4 height 4
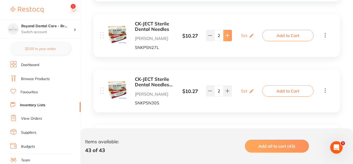
click at [225, 36] on icon at bounding box center [227, 35] width 4 height 4
type input "3"
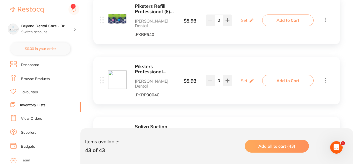
scroll to position [2394, 0]
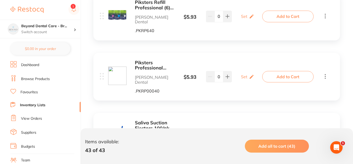
click at [219, 129] on input "0" at bounding box center [218, 134] width 9 height 11
type input "6"
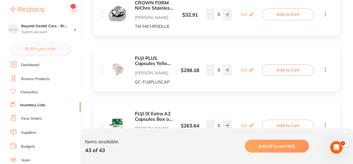
scroll to position [1746, 0]
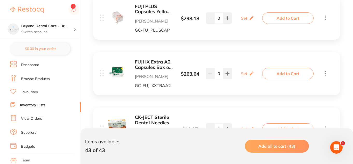
drag, startPoint x: 228, startPoint y: 73, endPoint x: 221, endPoint y: 50, distance: 24.0
click at [228, 73] on icon at bounding box center [227, 74] width 4 height 4
type input "1"
click at [225, 21] on button at bounding box center [227, 17] width 9 height 11
type input "1"
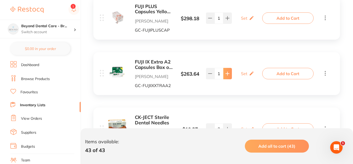
click at [225, 72] on icon at bounding box center [227, 74] width 4 height 4
type input "2"
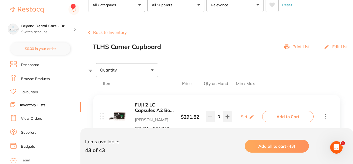
scroll to position [0, 0]
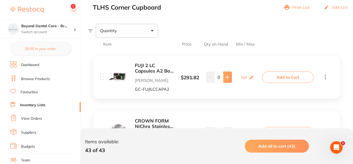
click at [224, 79] on button at bounding box center [227, 77] width 9 height 11
type input "1"
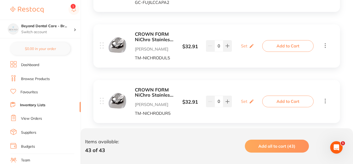
scroll to position [155, 0]
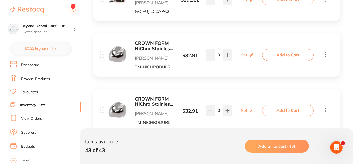
click at [38, 102] on li "Inventory Lists" at bounding box center [45, 105] width 70 height 7
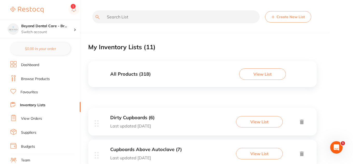
drag, startPoint x: 333, startPoint y: 31, endPoint x: 314, endPoint y: 1, distance: 35.2
